Goal: Transaction & Acquisition: Purchase product/service

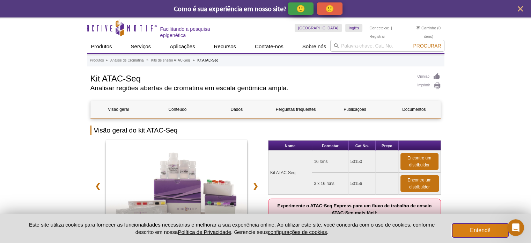
click at [468, 227] on button "Entendi!" at bounding box center [481, 230] width 56 height 14
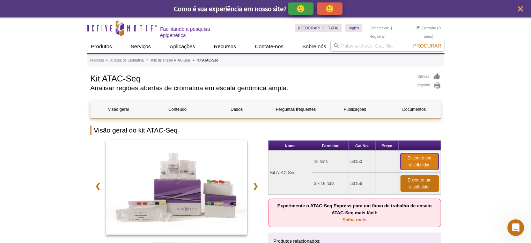
click at [412, 156] on font "Encontre um distribuidor" at bounding box center [420, 161] width 24 height 12
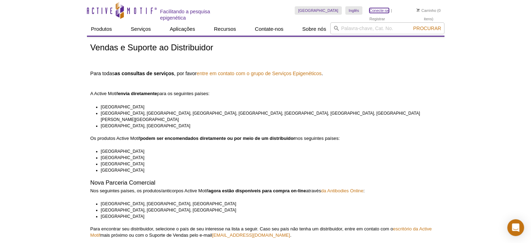
click at [370, 10] on font "Conecte-se" at bounding box center [380, 10] width 20 height 4
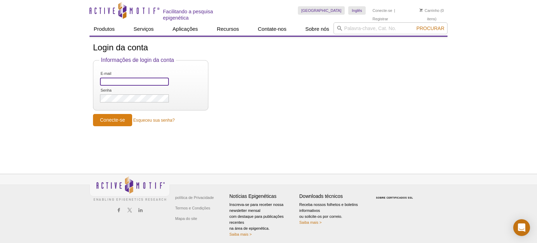
type input "[EMAIL_ADDRESS][DOMAIN_NAME]"
click at [101, 114] on input "Conecte-se" at bounding box center [112, 120] width 39 height 12
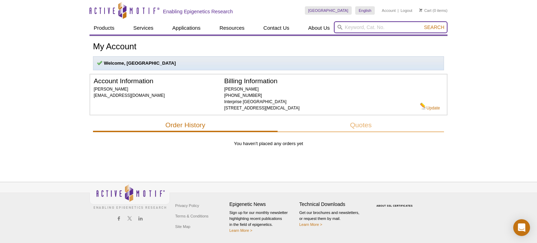
click at [353, 27] on input "search" at bounding box center [391, 27] width 114 height 12
click at [435, 31] on input "53150" at bounding box center [391, 27] width 114 height 12
type input "53150"
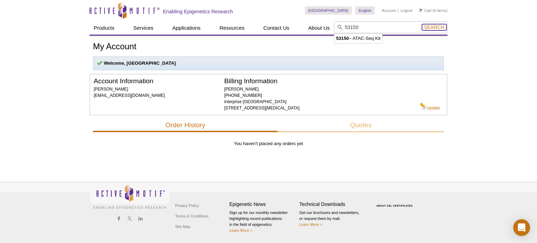
click at [426, 28] on span "Search" at bounding box center [434, 27] width 20 height 6
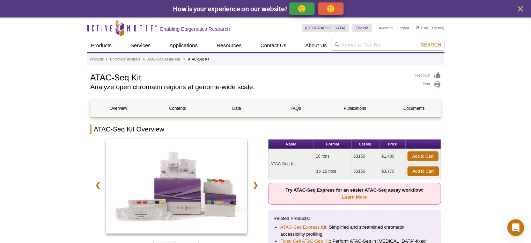
click at [382, 158] on td "$1,480" at bounding box center [393, 156] width 26 height 15
